Goal: Information Seeking & Learning: Learn about a topic

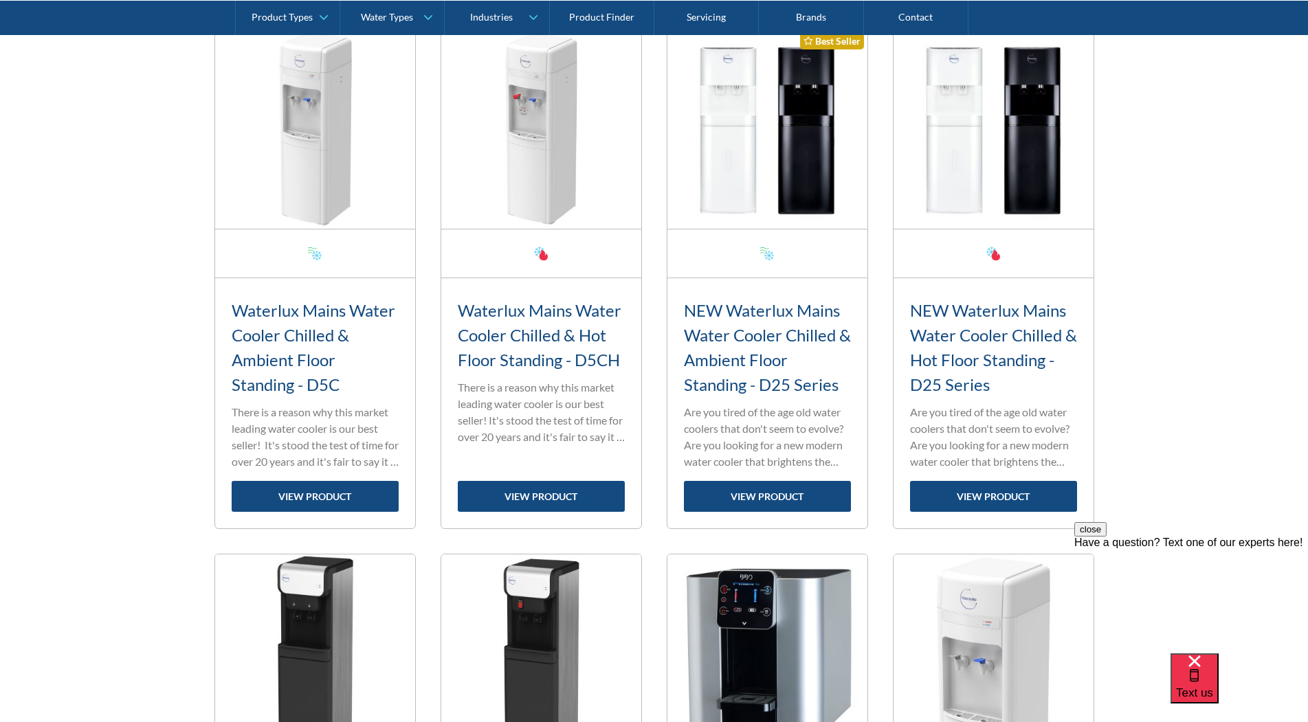
scroll to position [550, 0]
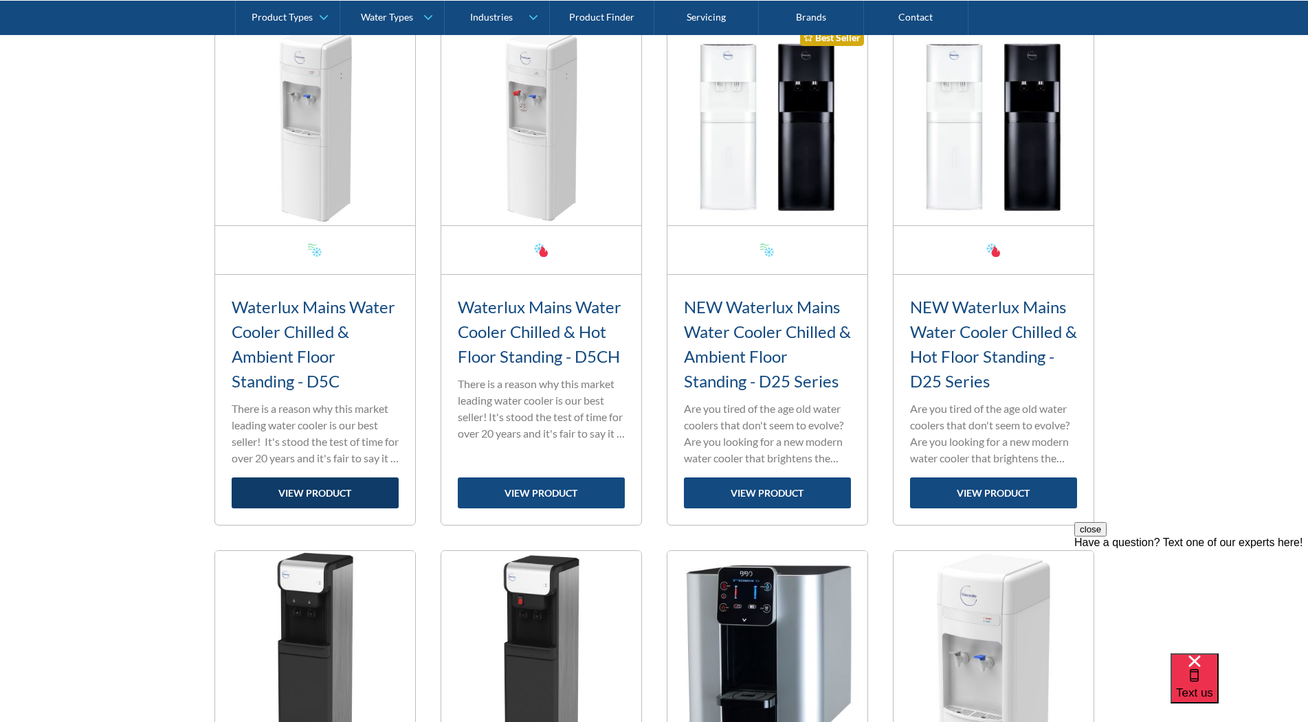
click at [335, 491] on link "view product" at bounding box center [315, 493] width 167 height 31
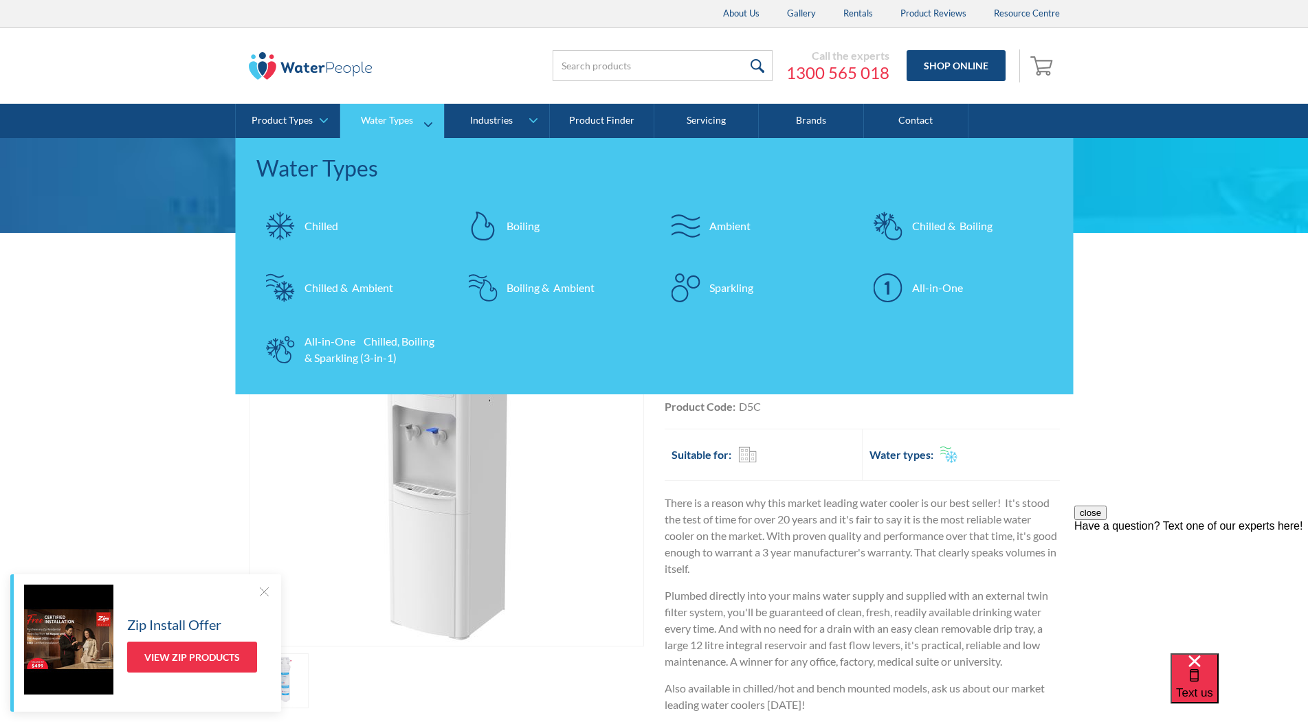
click at [329, 291] on div "Chilled & Ambient" at bounding box center [349, 288] width 89 height 16
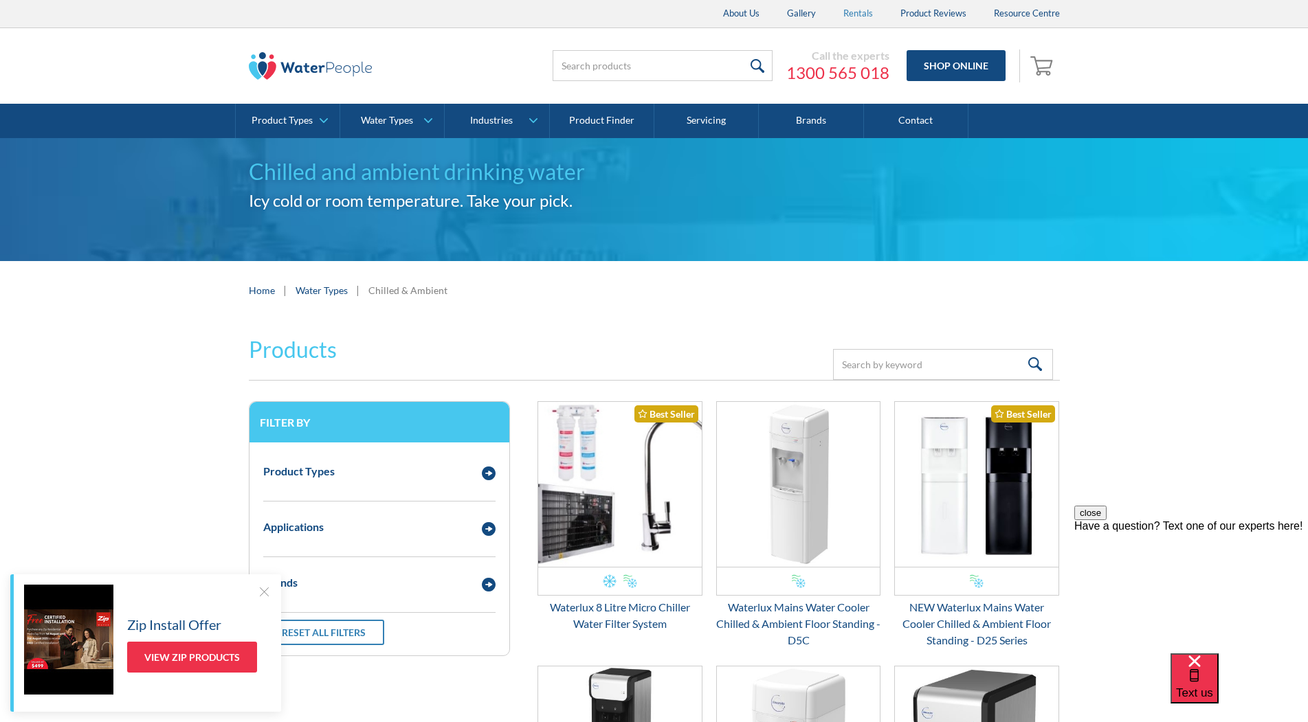
click at [856, 11] on link "Rentals" at bounding box center [858, 13] width 57 height 27
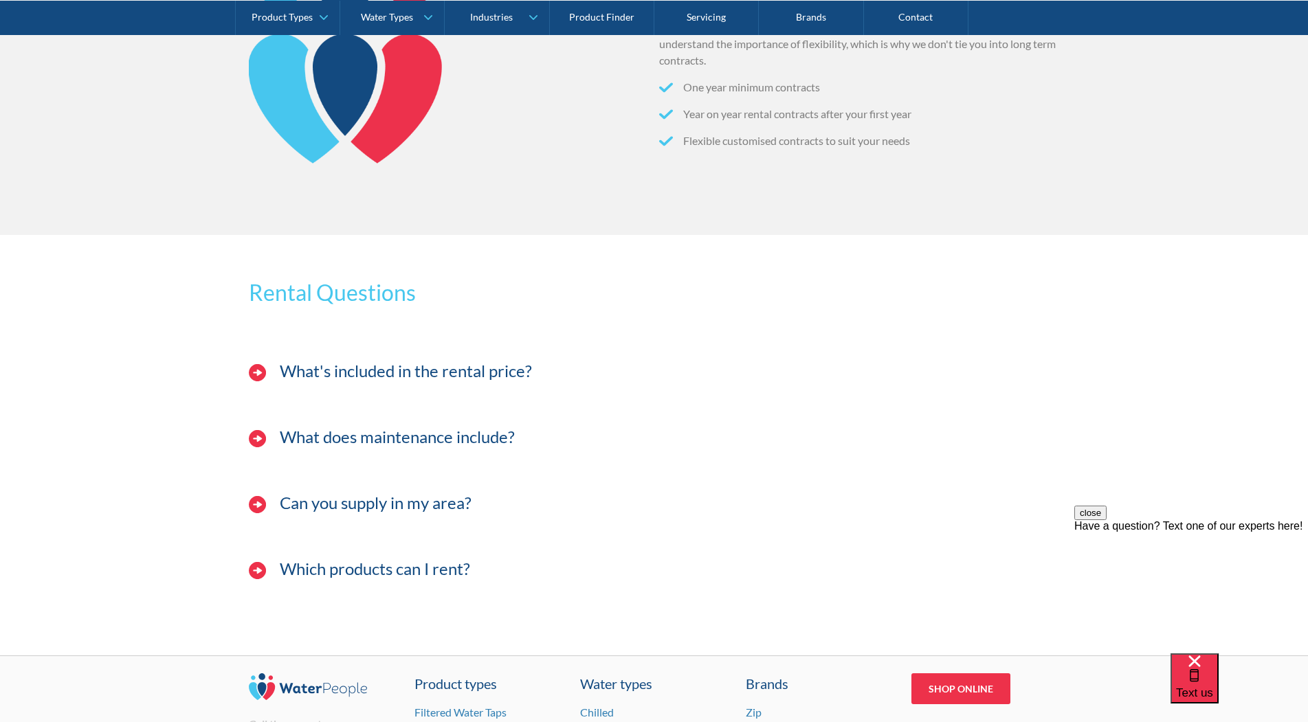
scroll to position [1237, 0]
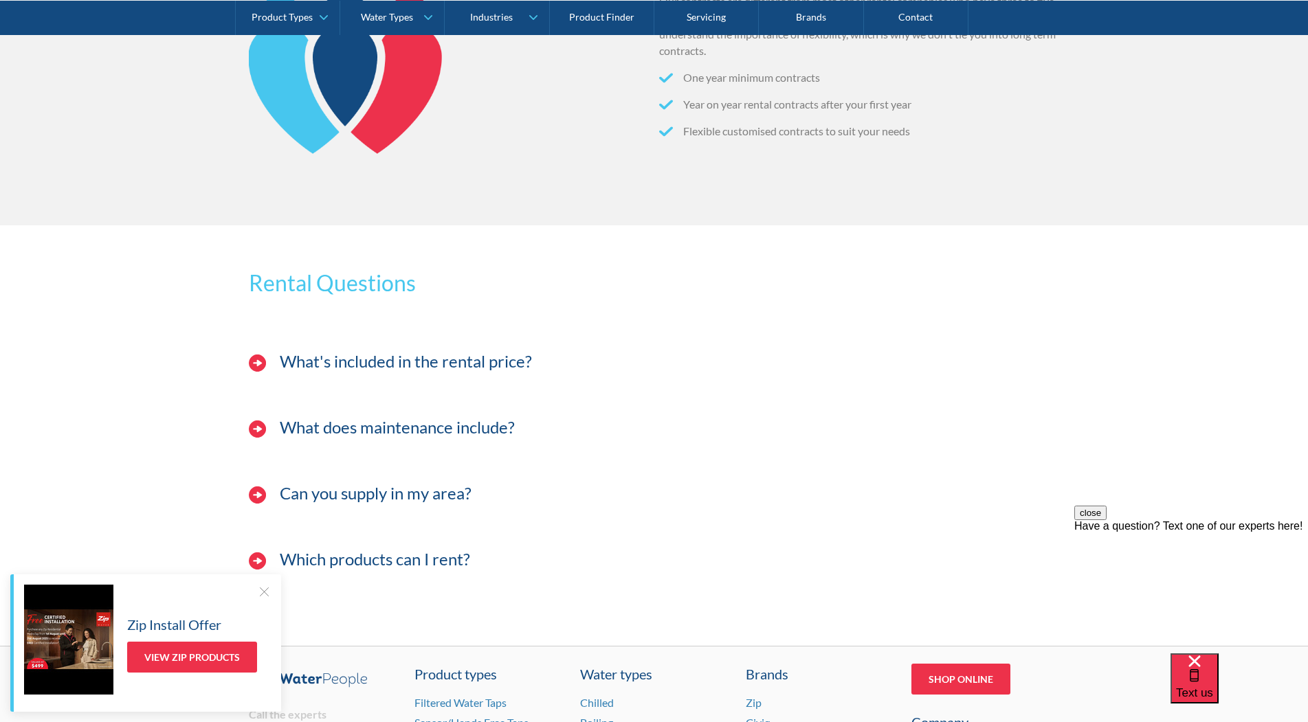
click at [468, 364] on h4 "What's included in the rental price?" at bounding box center [406, 362] width 252 height 20
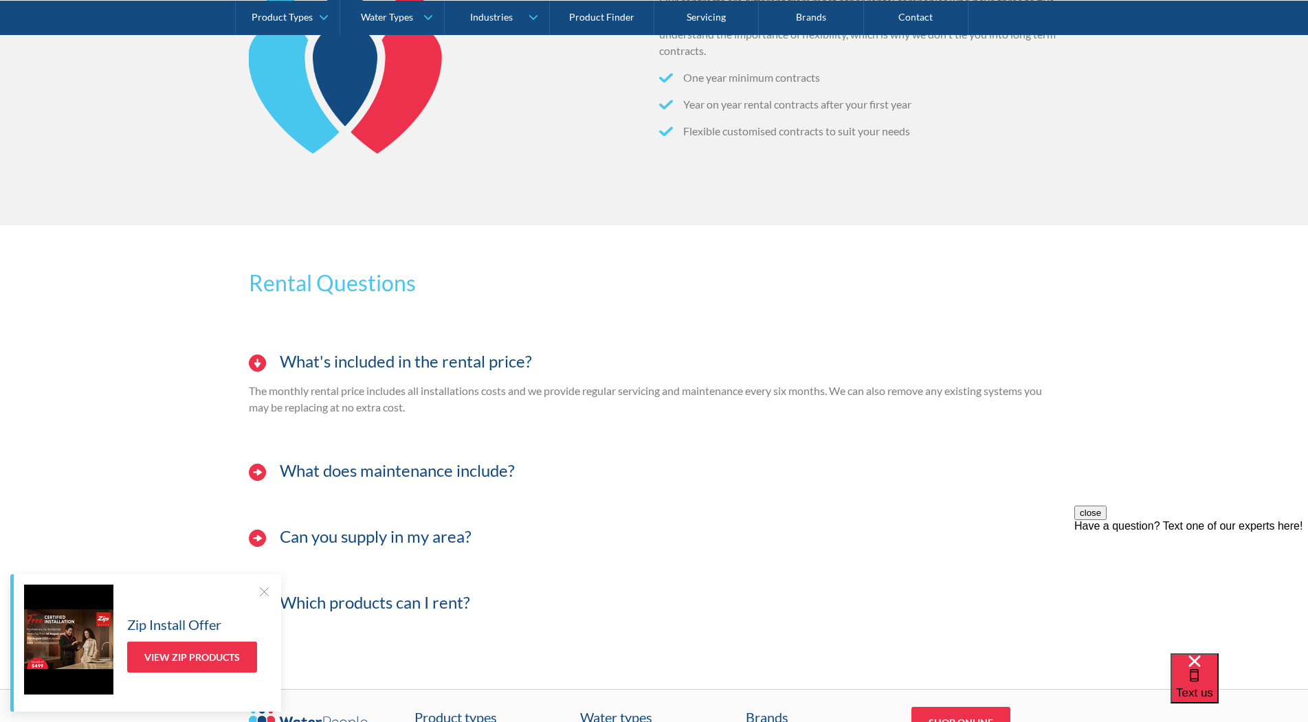
click at [472, 471] on h4 "What does maintenance include?" at bounding box center [397, 471] width 235 height 20
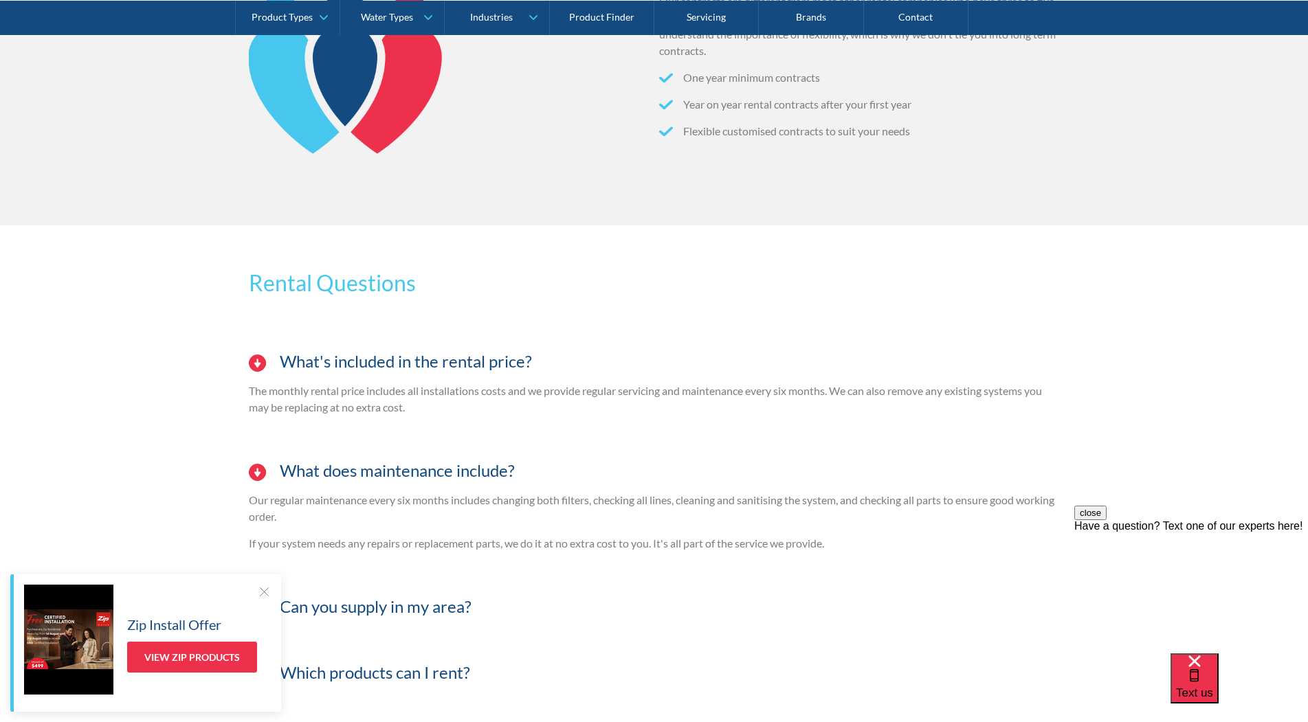
click at [270, 593] on div at bounding box center [264, 592] width 14 height 14
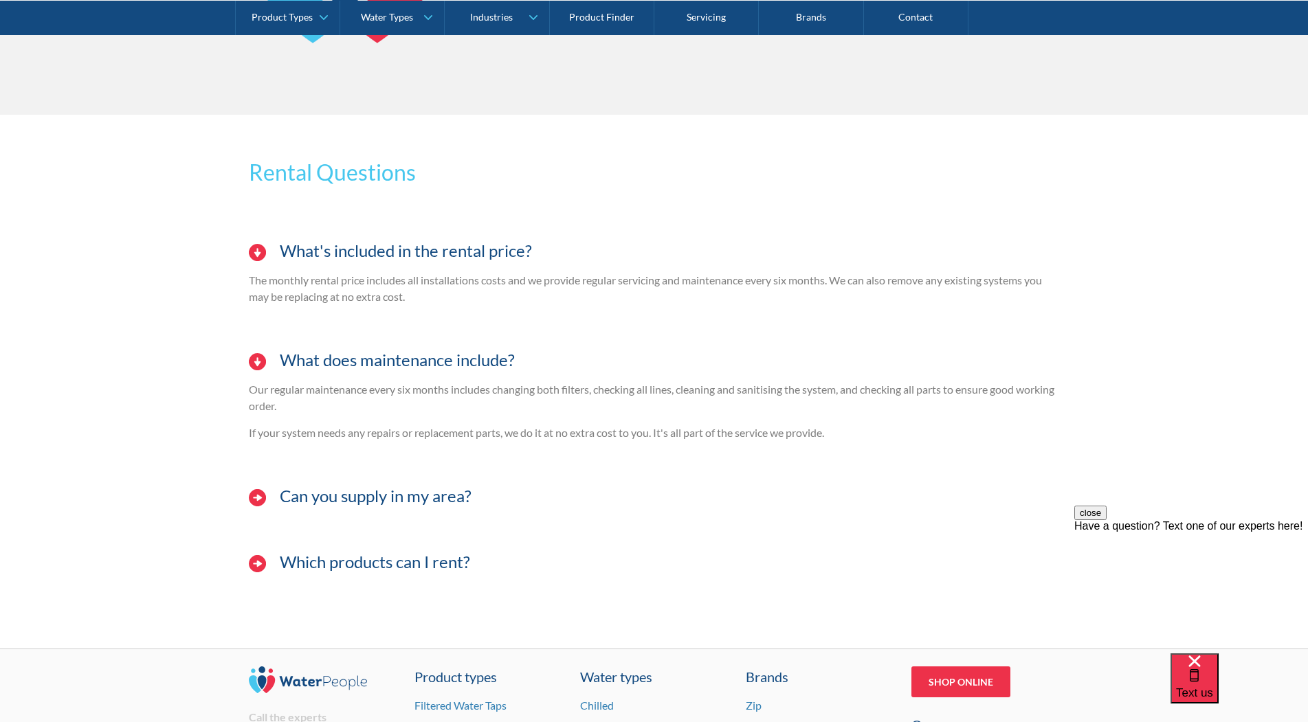
scroll to position [1306, 0]
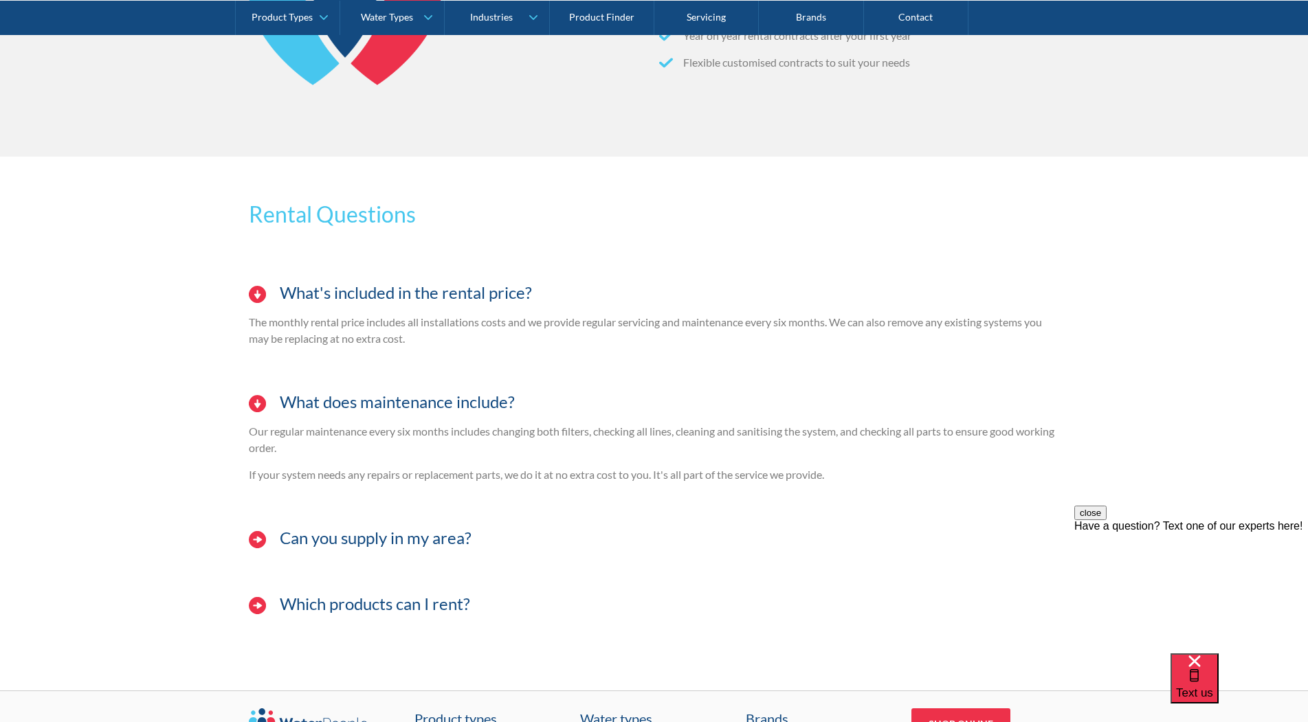
click at [406, 606] on h4 "Which products can I rent?" at bounding box center [375, 605] width 190 height 20
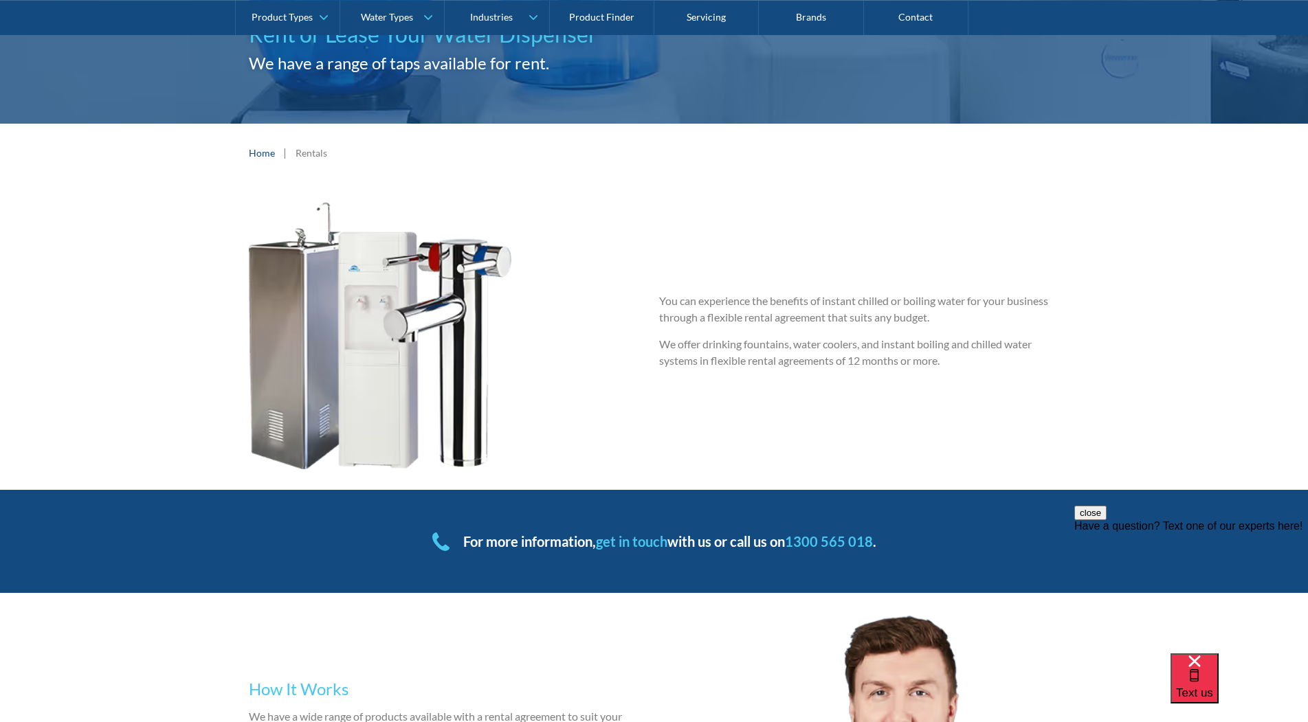
scroll to position [137, 0]
